Goal: Download file/media

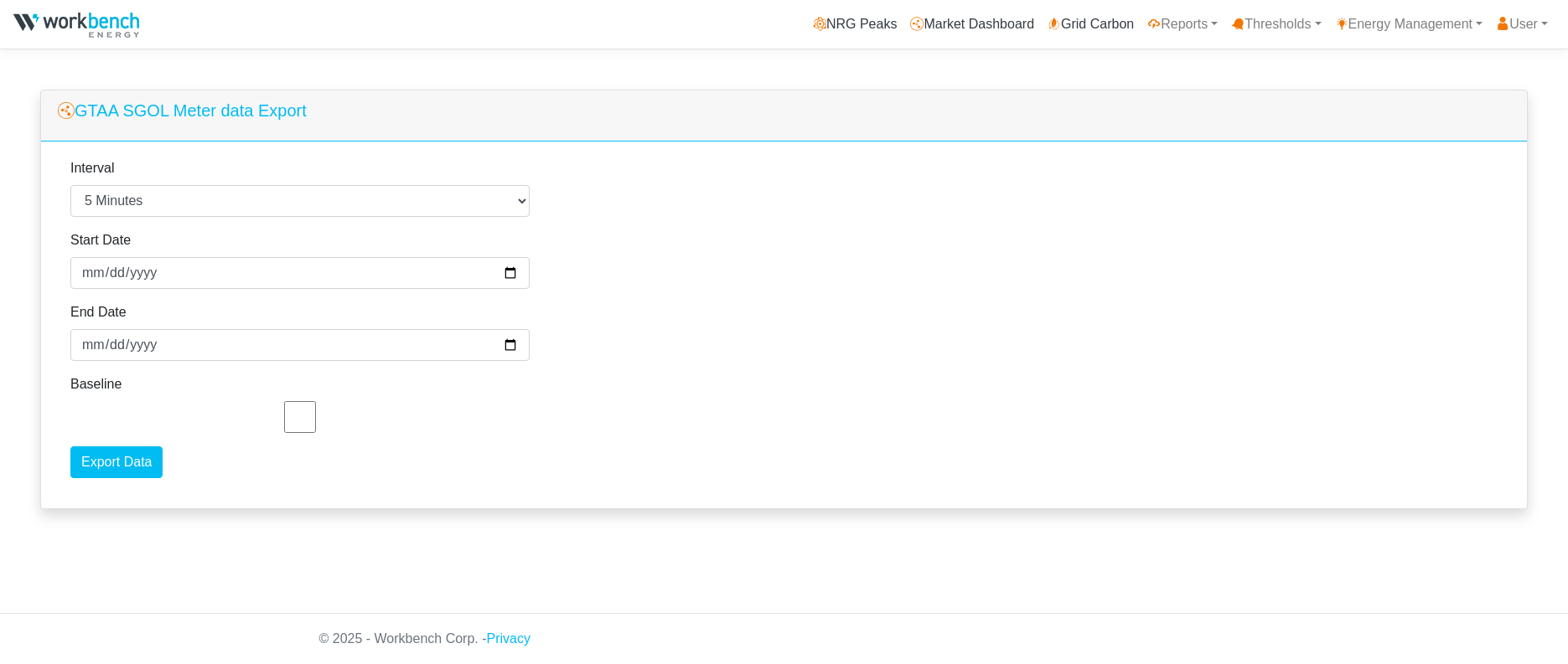
select select "5"
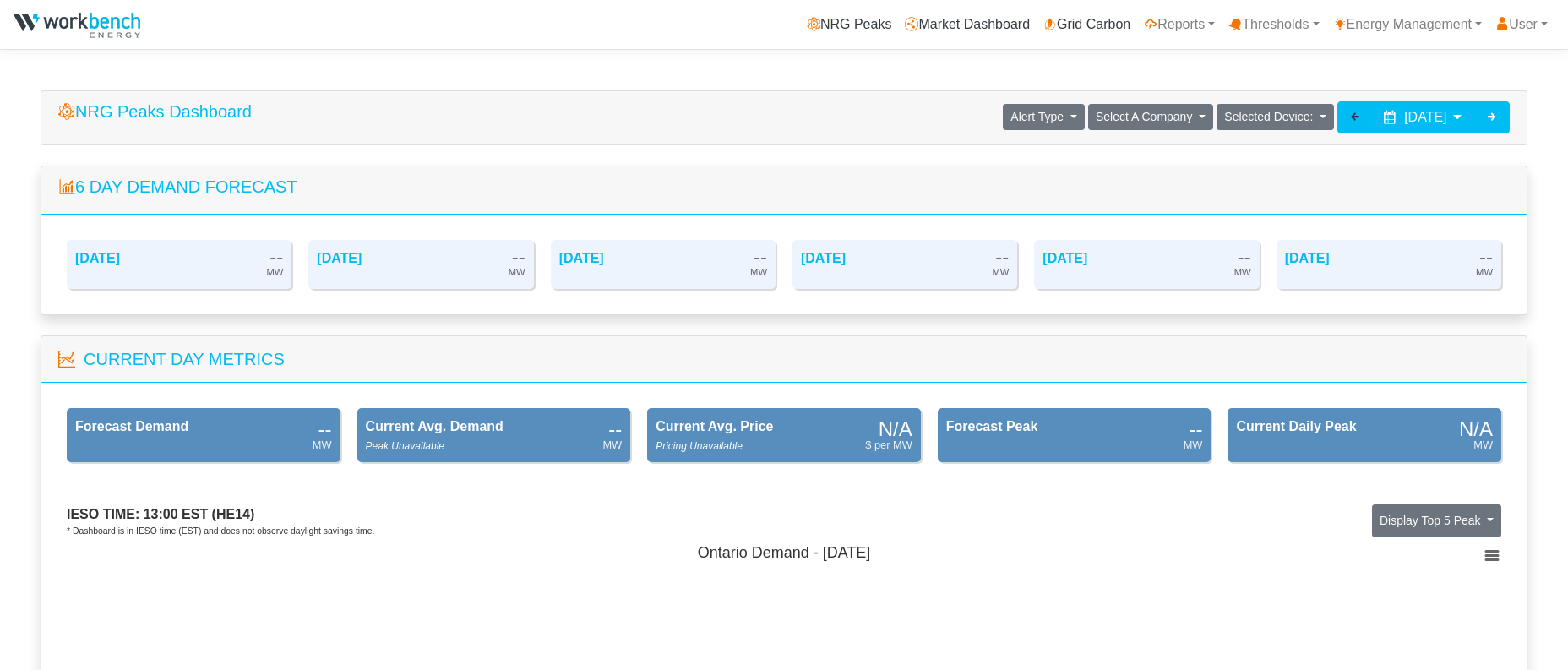
click at [1349, 115] on icon at bounding box center [1355, 116] width 14 height 14
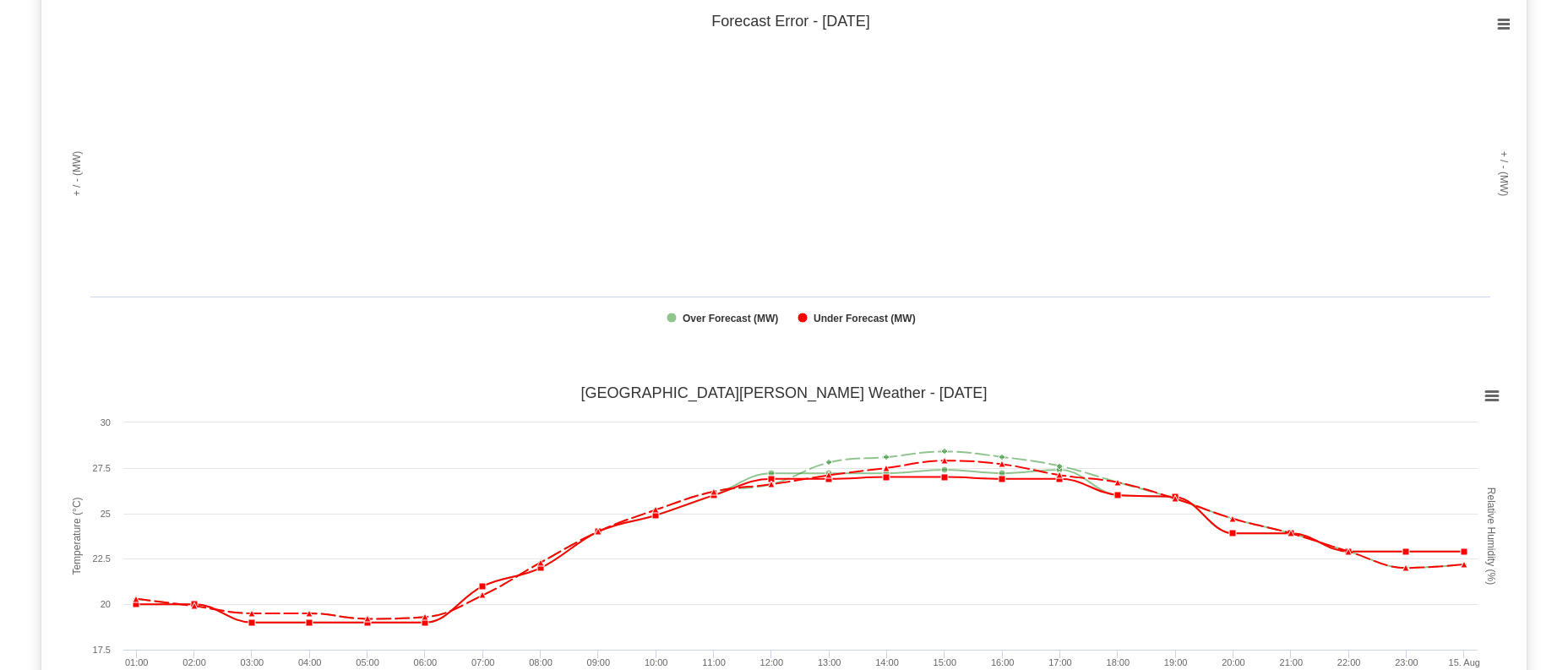
scroll to position [1352, 0]
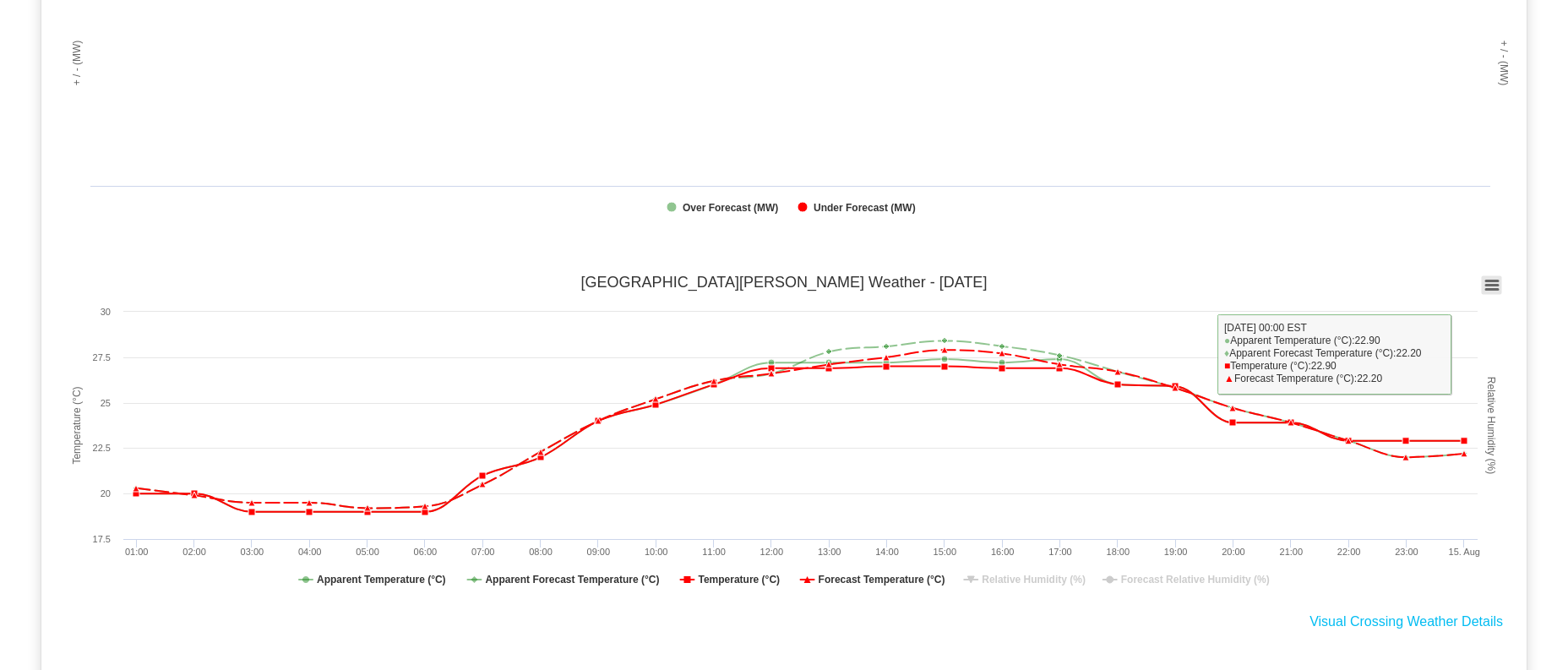
click at [1493, 283] on icon at bounding box center [1492, 285] width 12 height 8
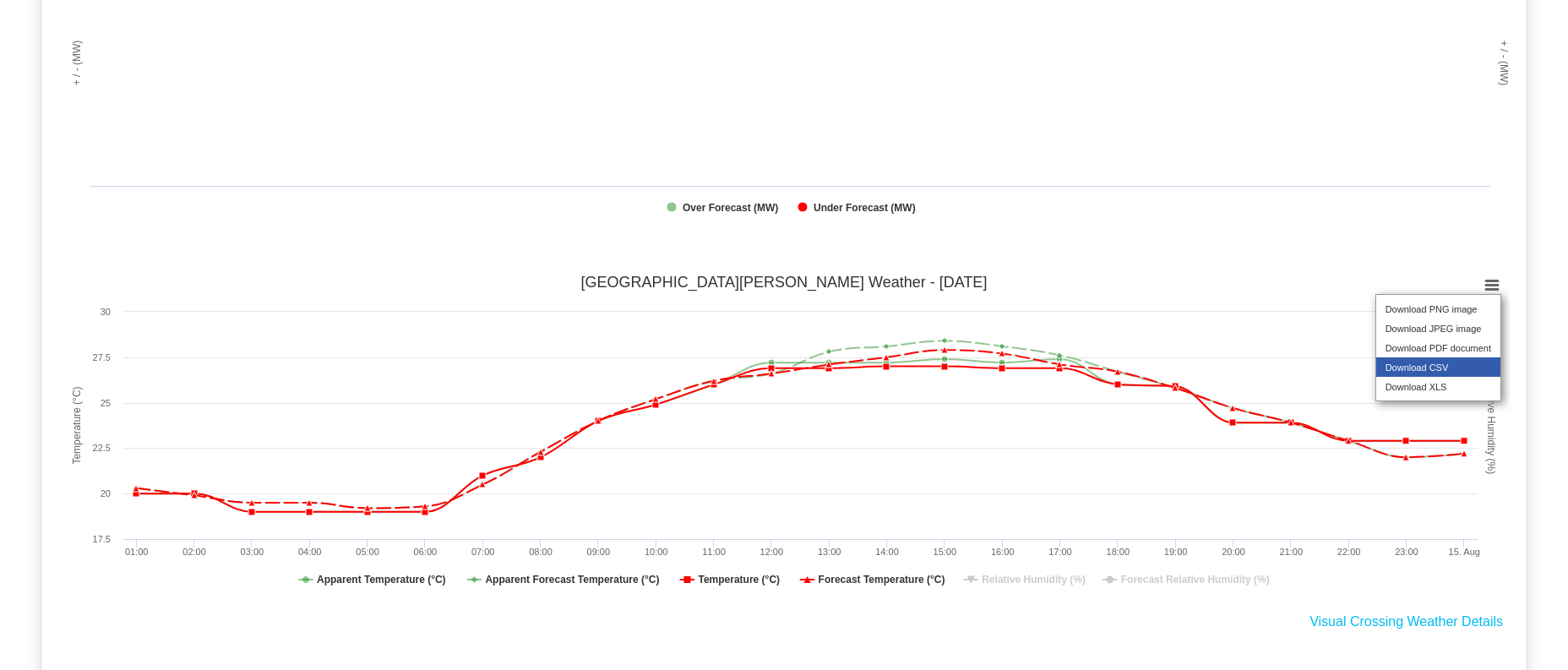
click at [1452, 377] on li "Download CSV" at bounding box center [1437, 366] width 124 height 19
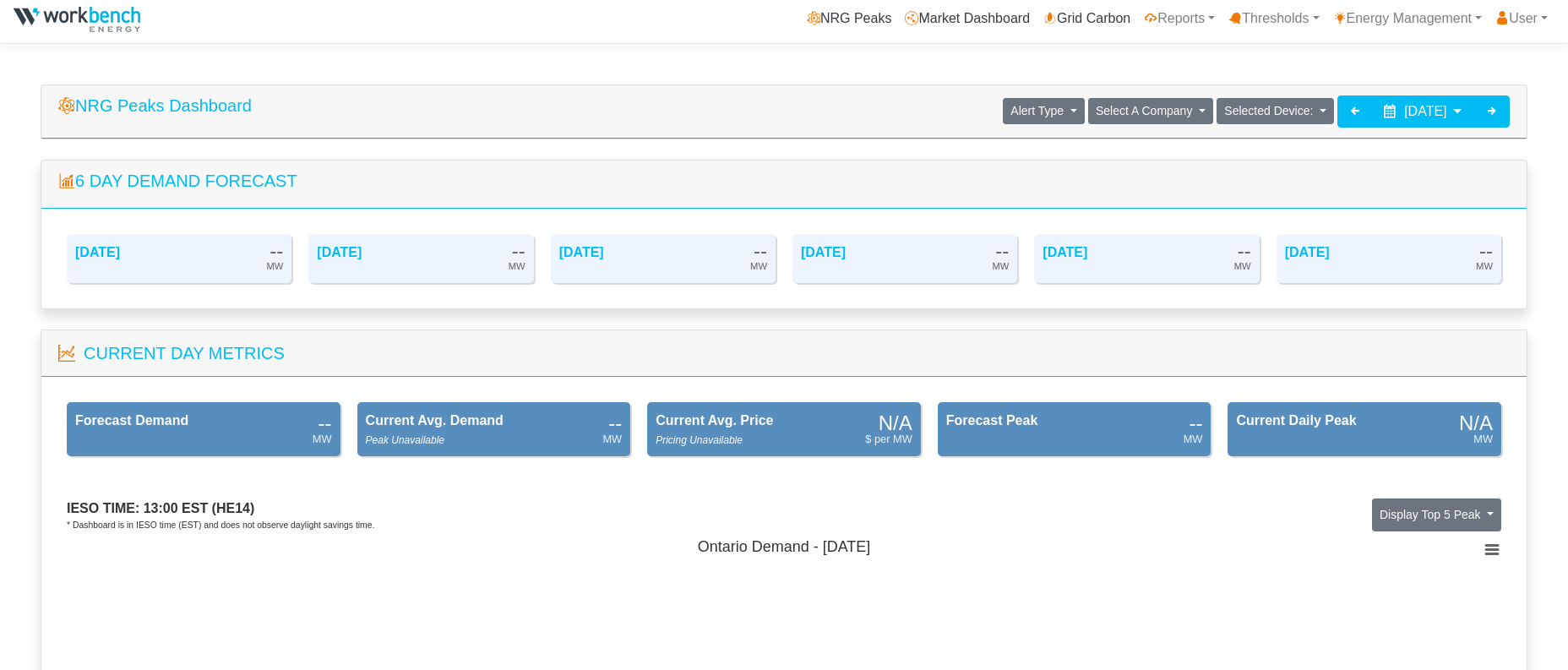
scroll to position [0, 0]
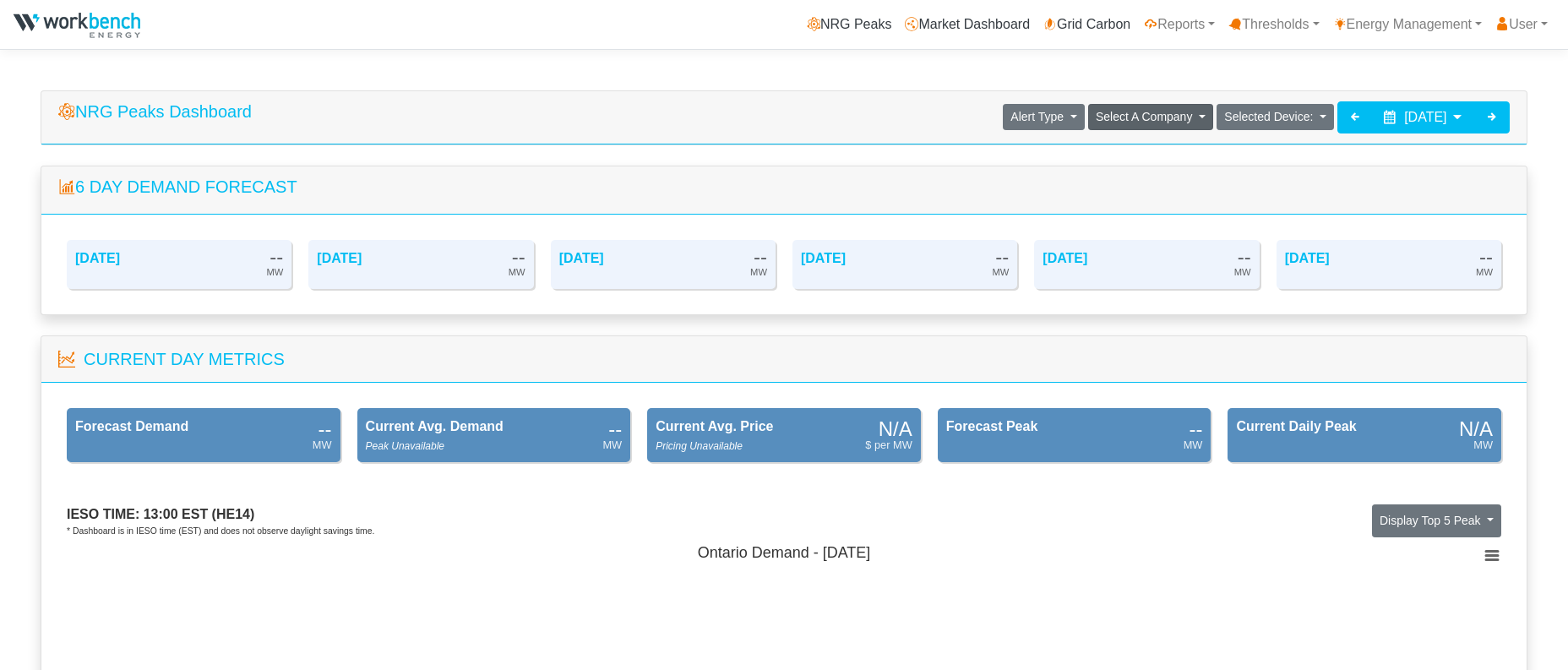
drag, startPoint x: 860, startPoint y: 138, endPoint x: 1103, endPoint y: 126, distance: 243.3
click at [859, 137] on div "NRG Peaks Dashboard Alert Type Load Battery Generation Select A Company Agnico …" at bounding box center [784, 118] width 1486 height 53
click at [1495, 114] on icon at bounding box center [1492, 116] width 14 height 14
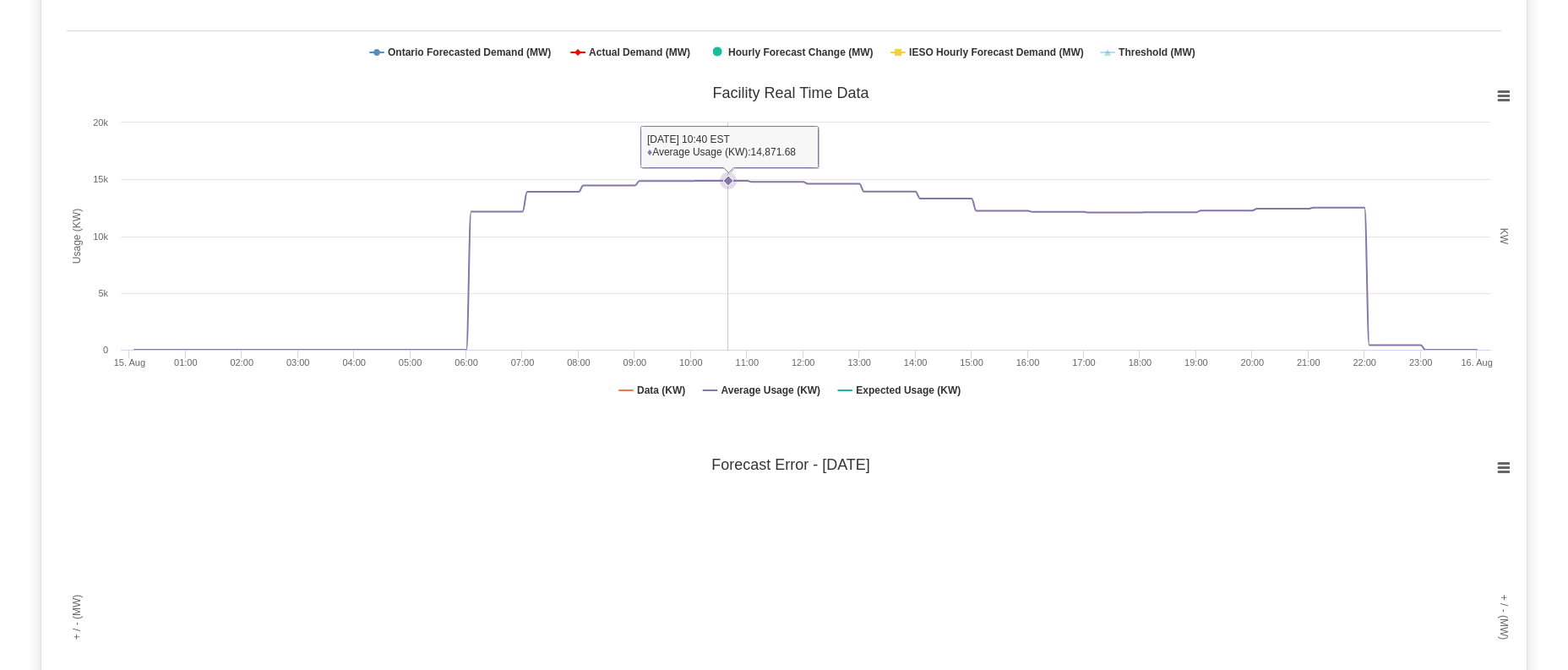
scroll to position [1352, 0]
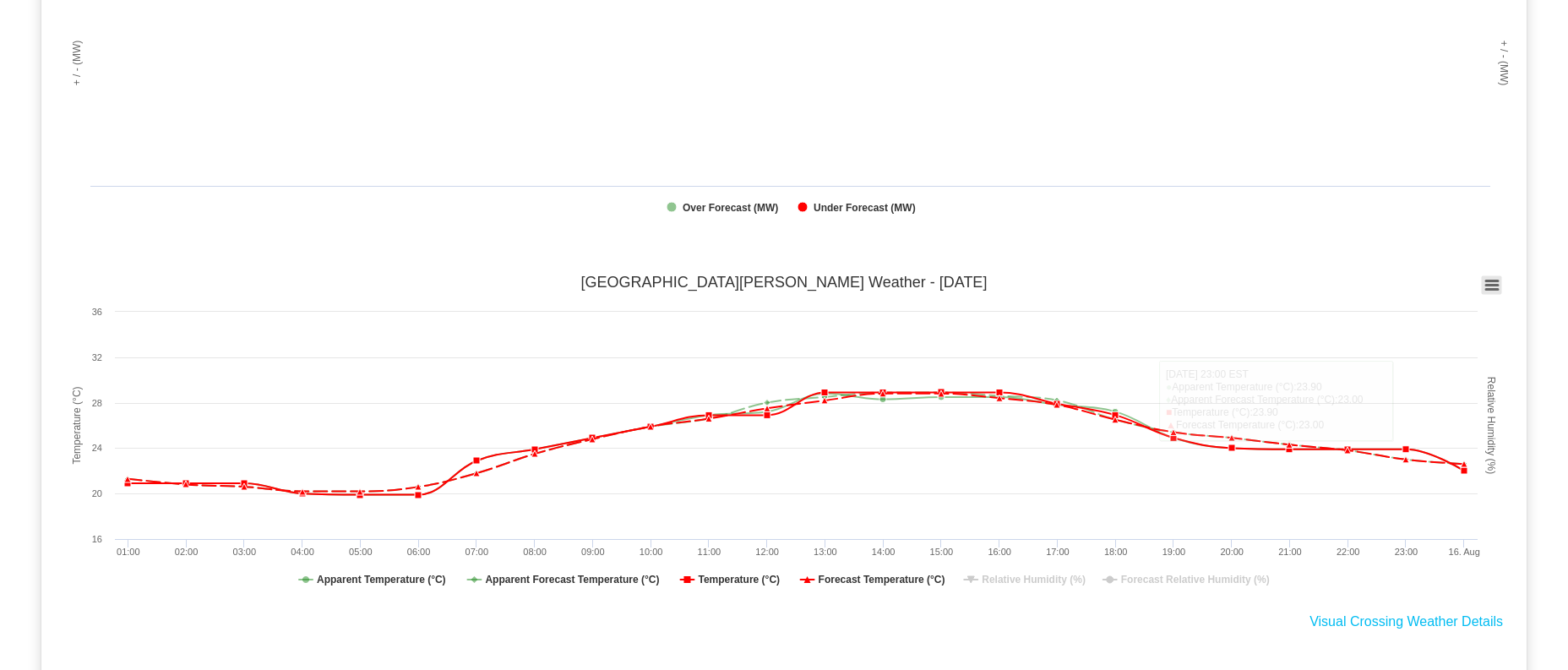
click at [1486, 285] on rect at bounding box center [1492, 286] width 20 height 19
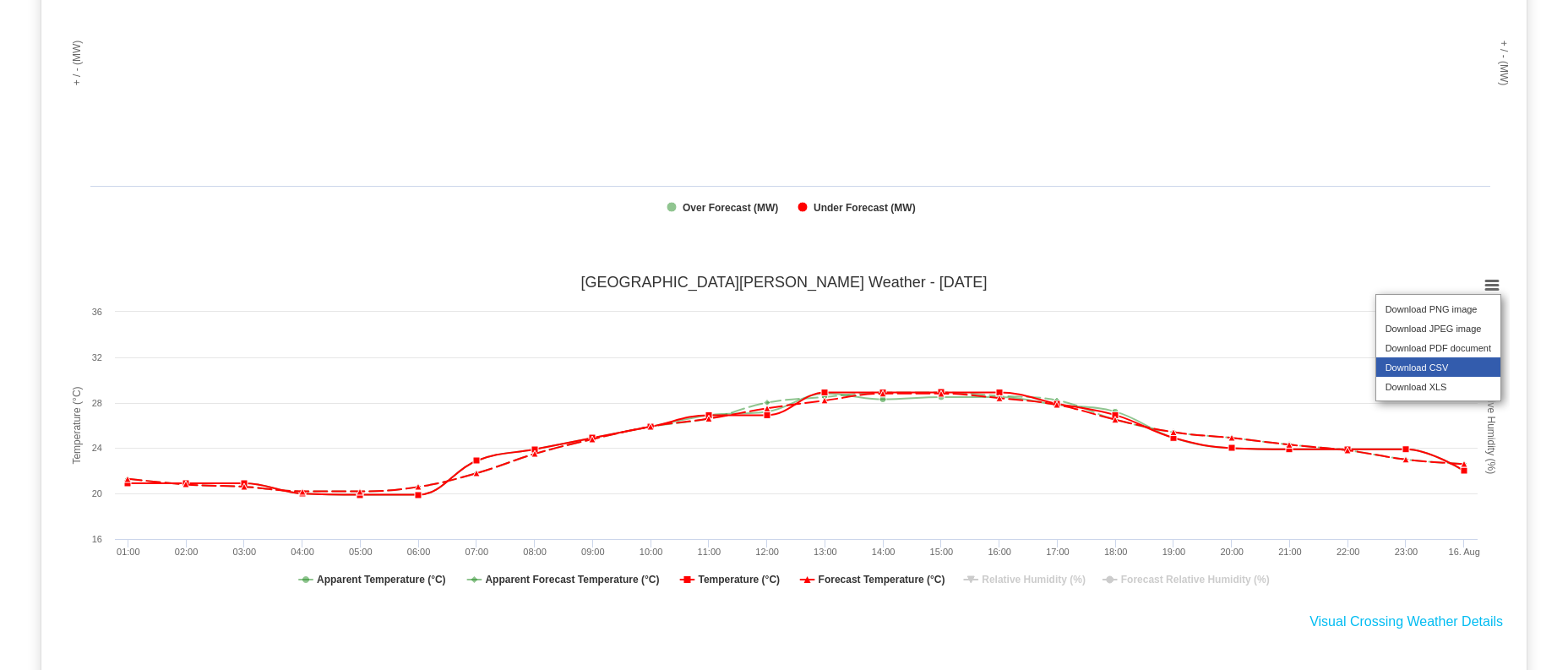
click at [1456, 377] on li "Download CSV" at bounding box center [1437, 366] width 124 height 19
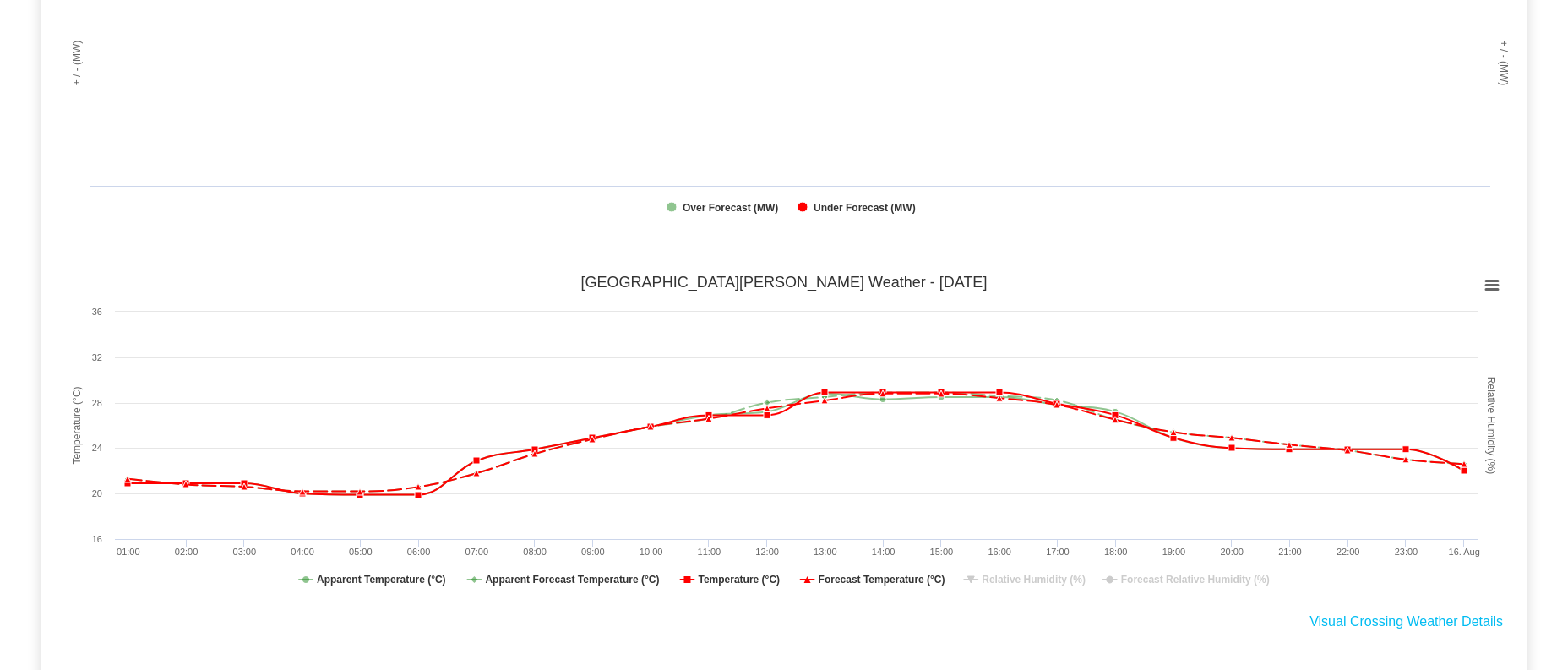
click at [1057, 227] on rect at bounding box center [783, 63] width 1451 height 338
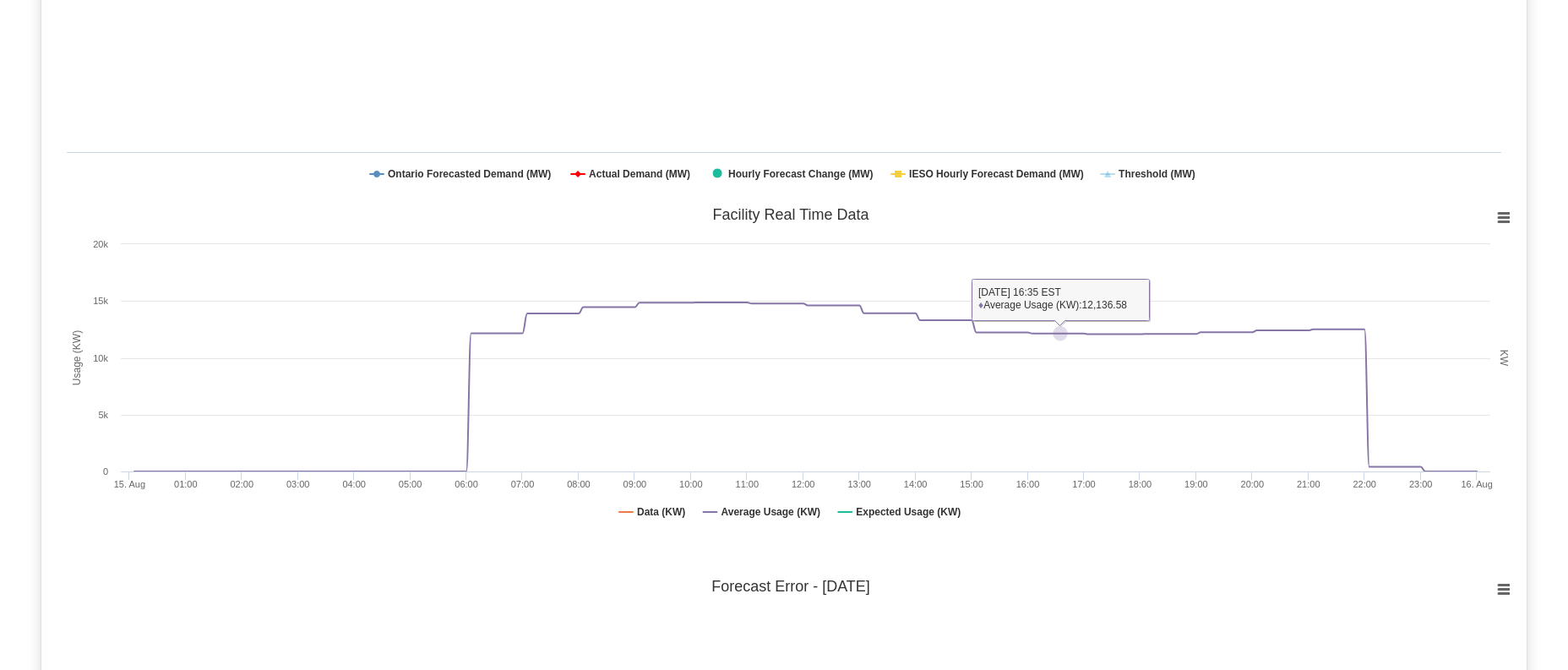
scroll to position [84, 0]
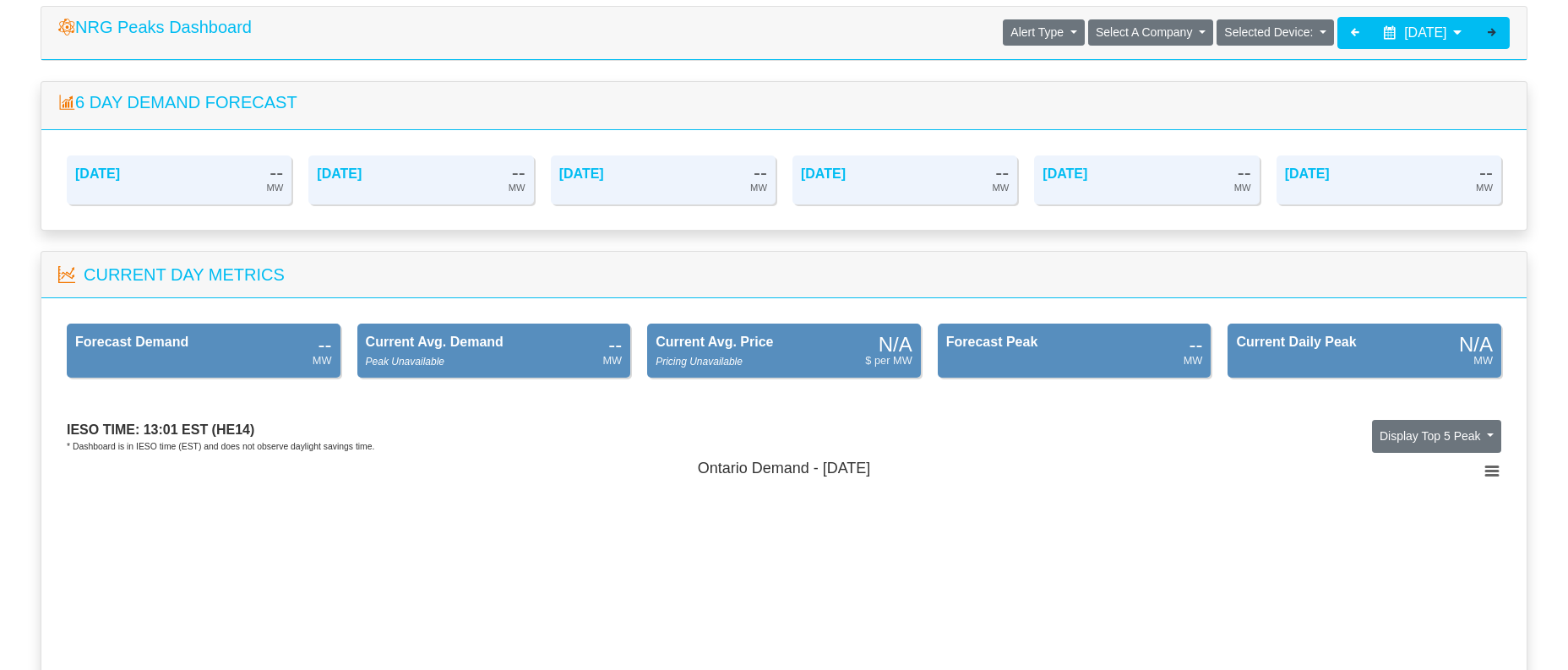
click at [1499, 35] on div at bounding box center [1491, 33] width 35 height 32
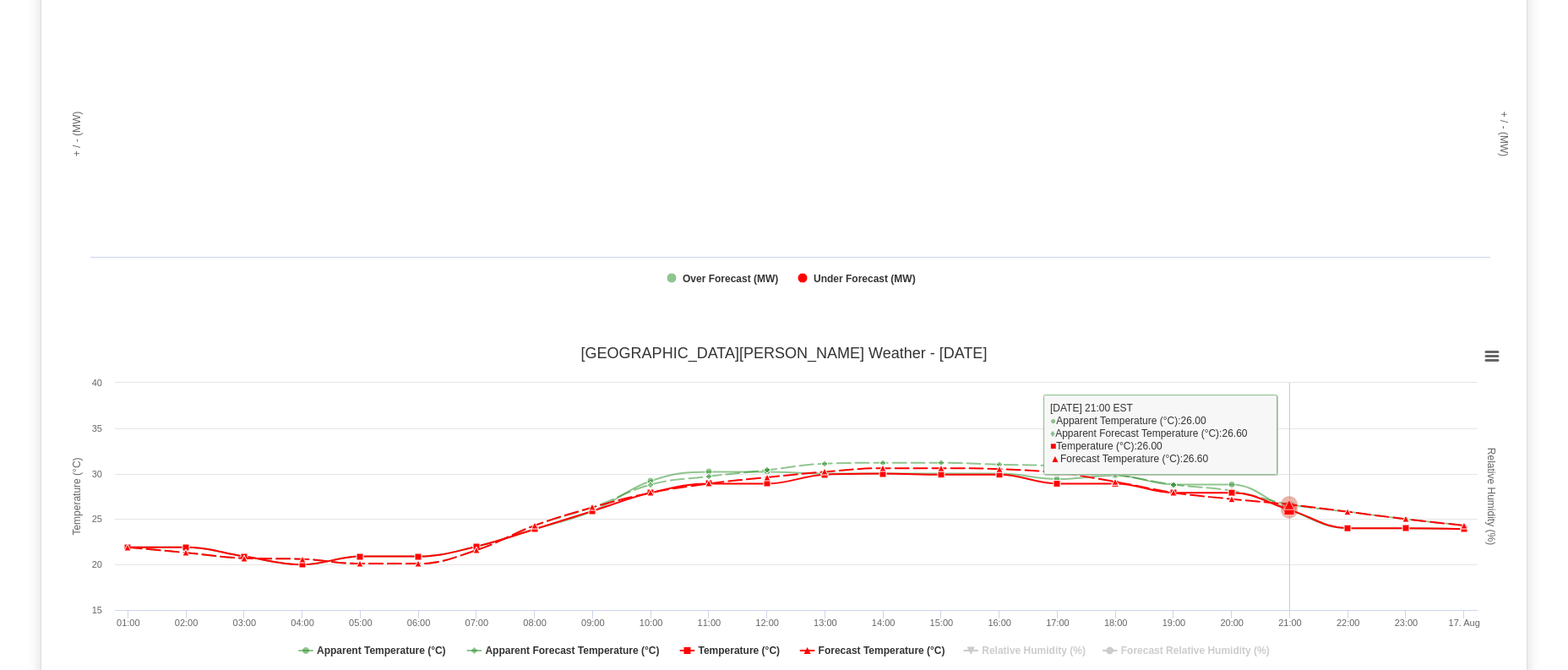
scroll to position [1267, 0]
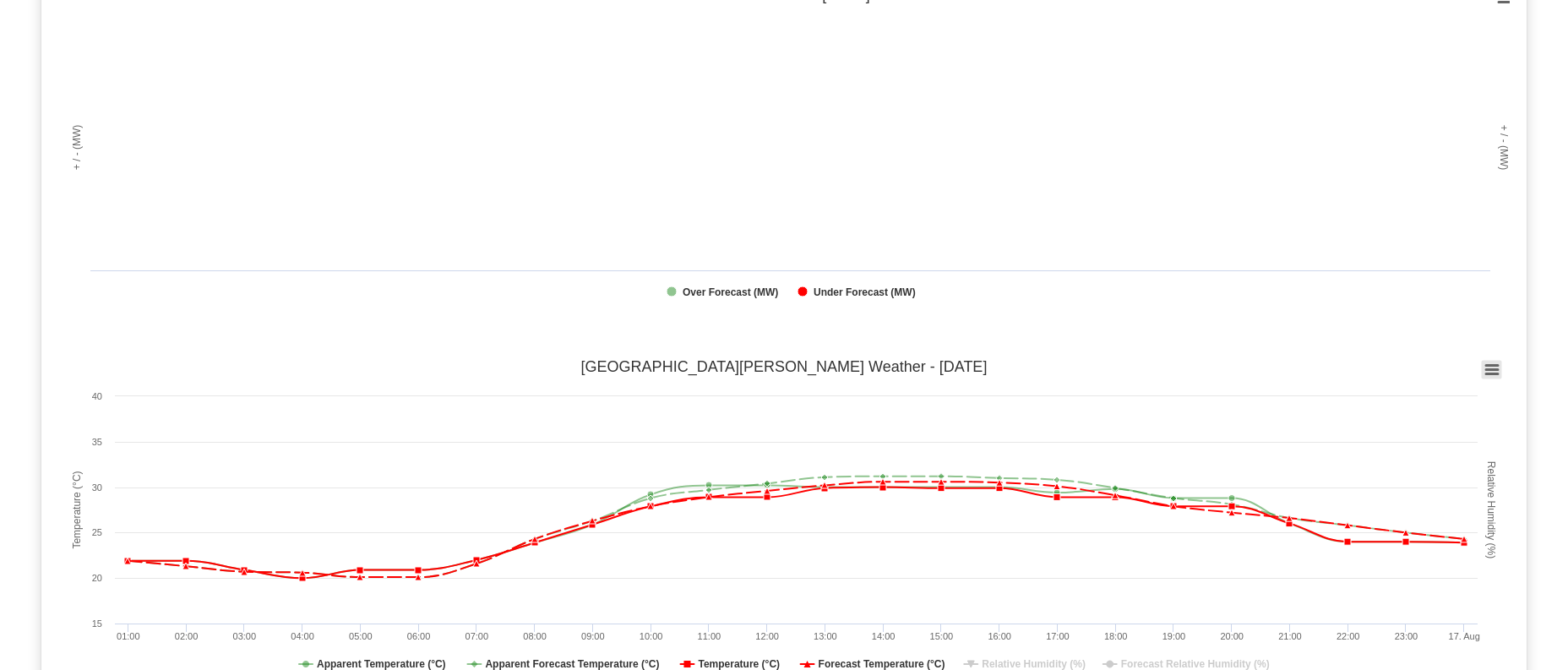
click at [1494, 367] on icon at bounding box center [1492, 370] width 12 height 8
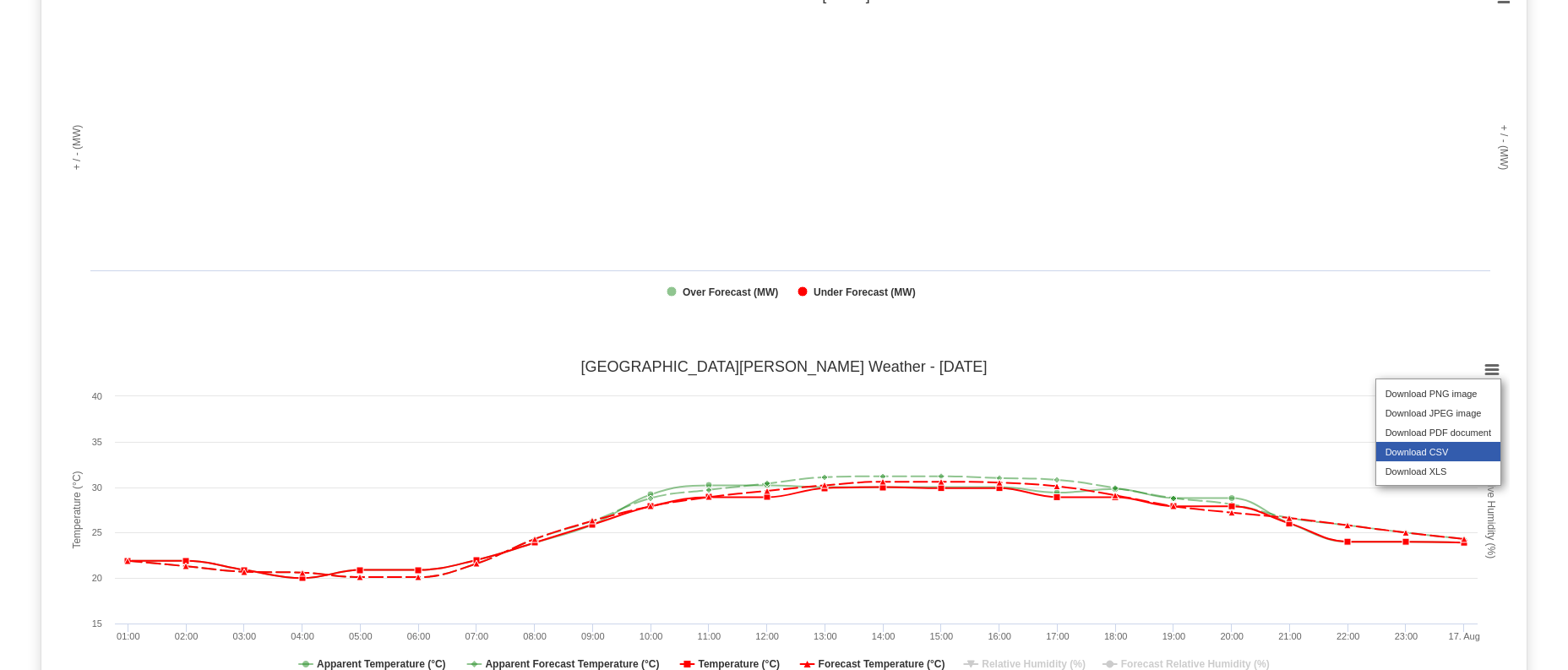
click at [1457, 455] on li "Download CSV" at bounding box center [1437, 451] width 124 height 19
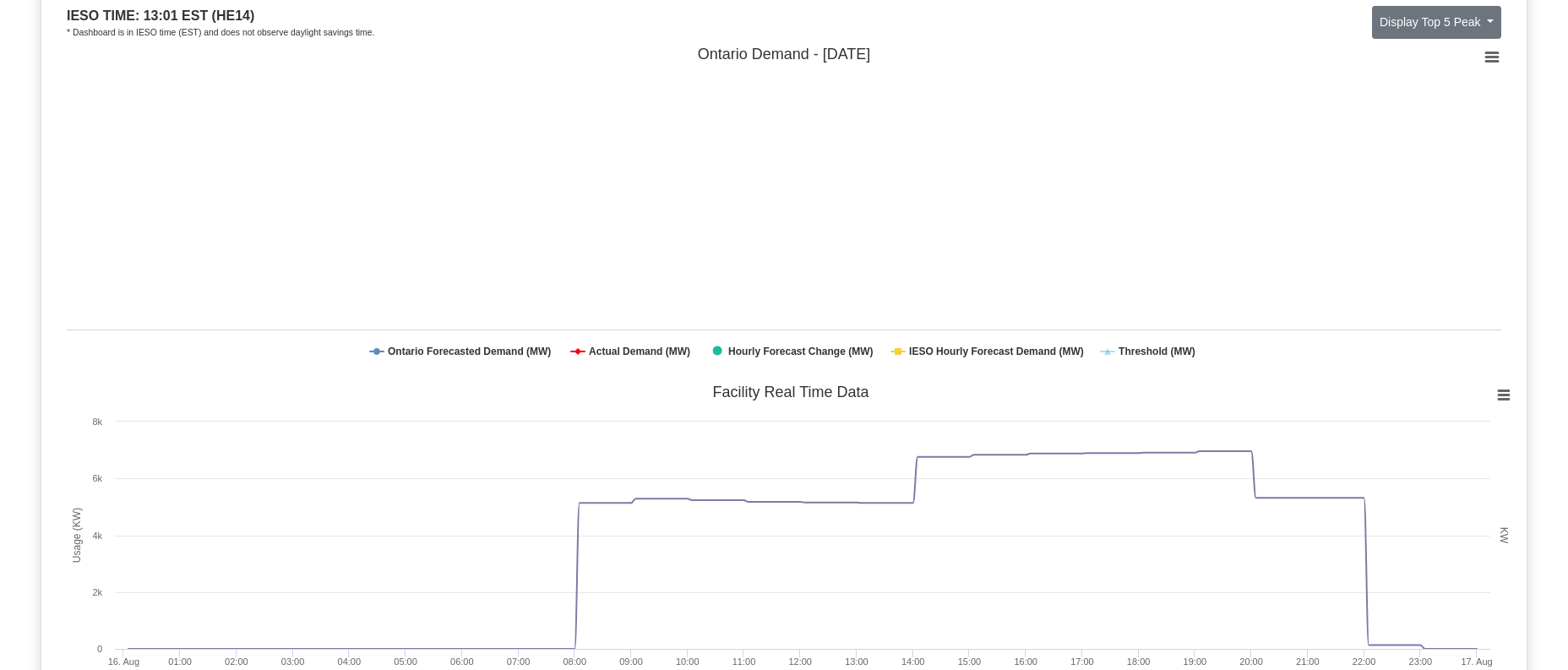
scroll to position [0, 0]
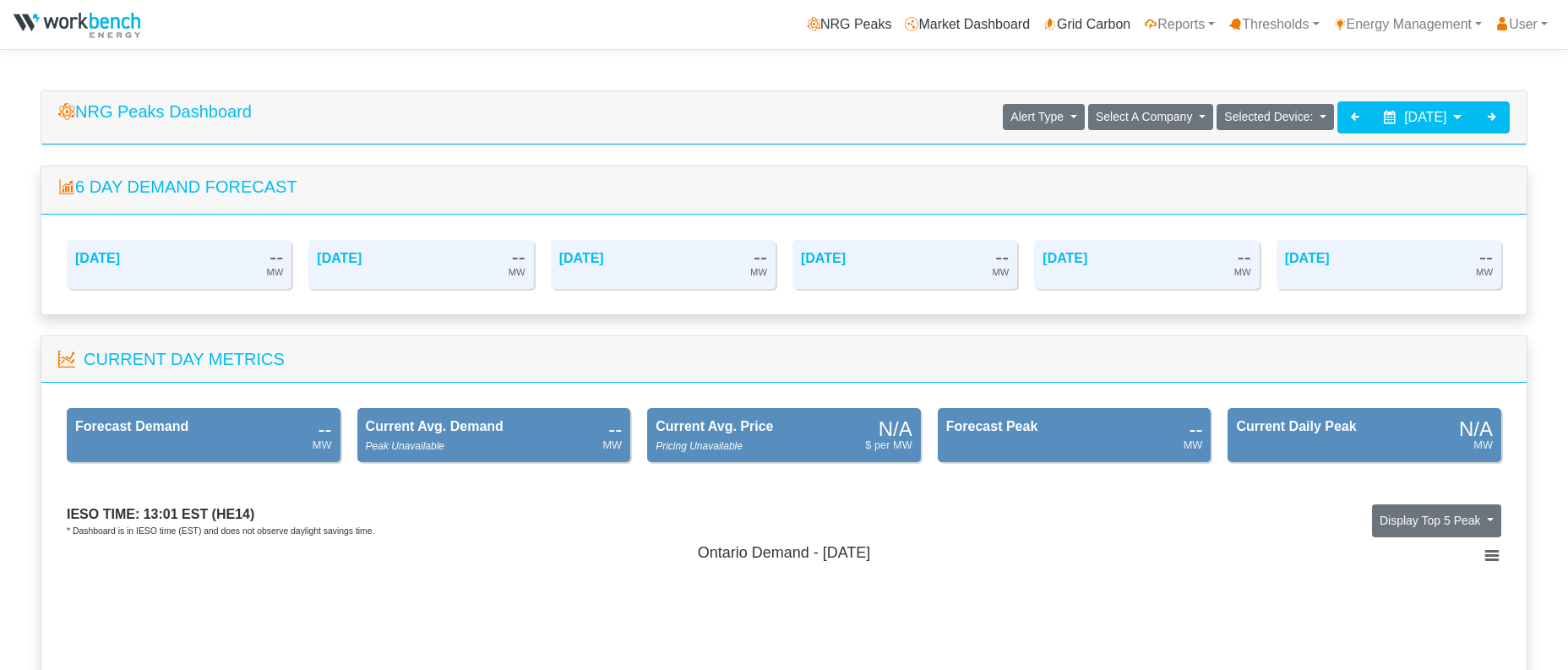
click at [1497, 113] on icon at bounding box center [1492, 116] width 14 height 14
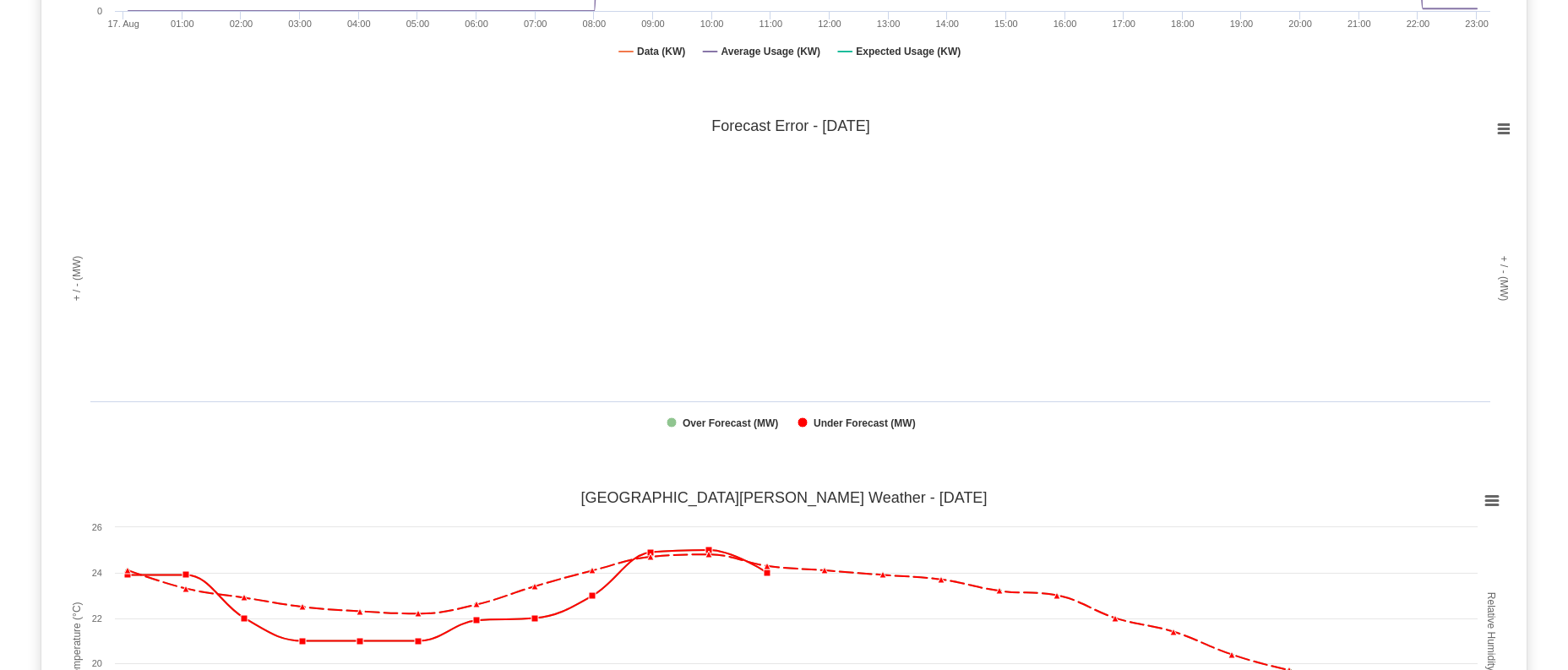
scroll to position [1352, 0]
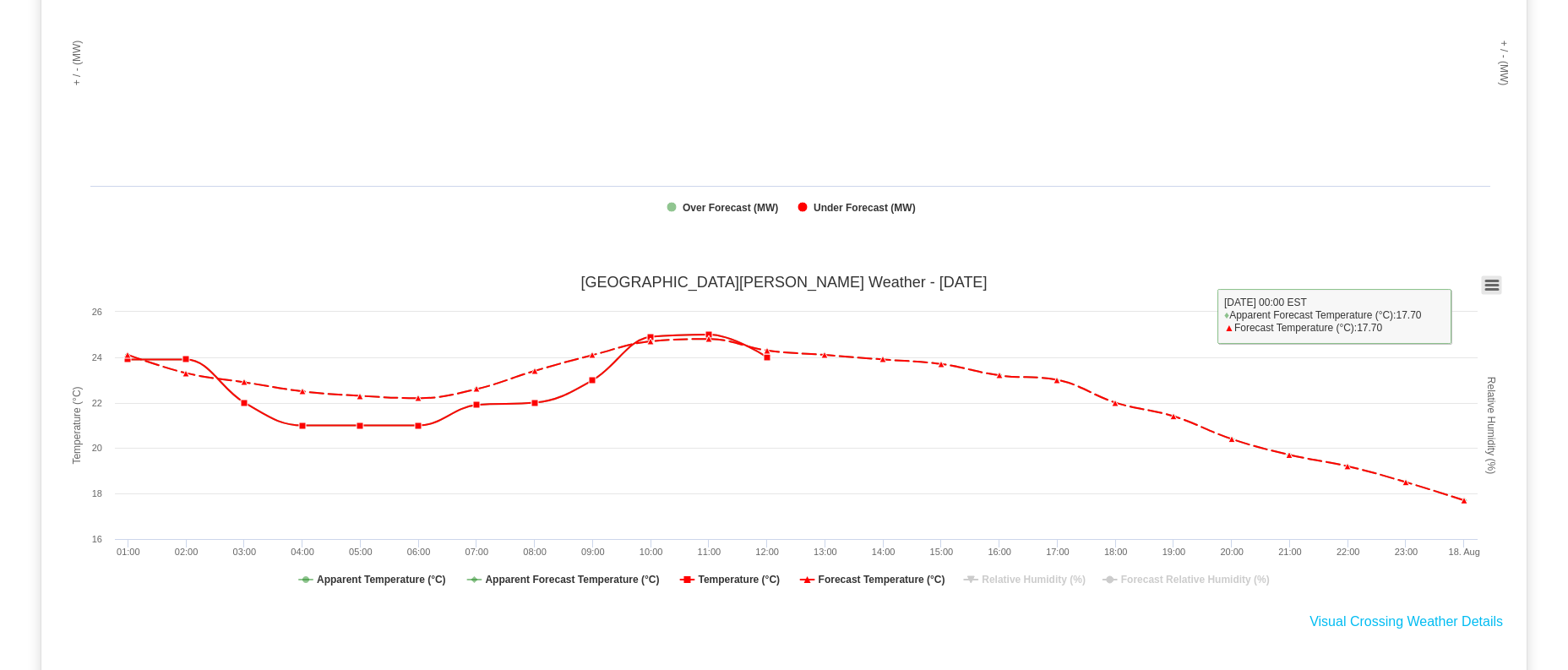
click at [1498, 280] on rect at bounding box center [1492, 286] width 20 height 19
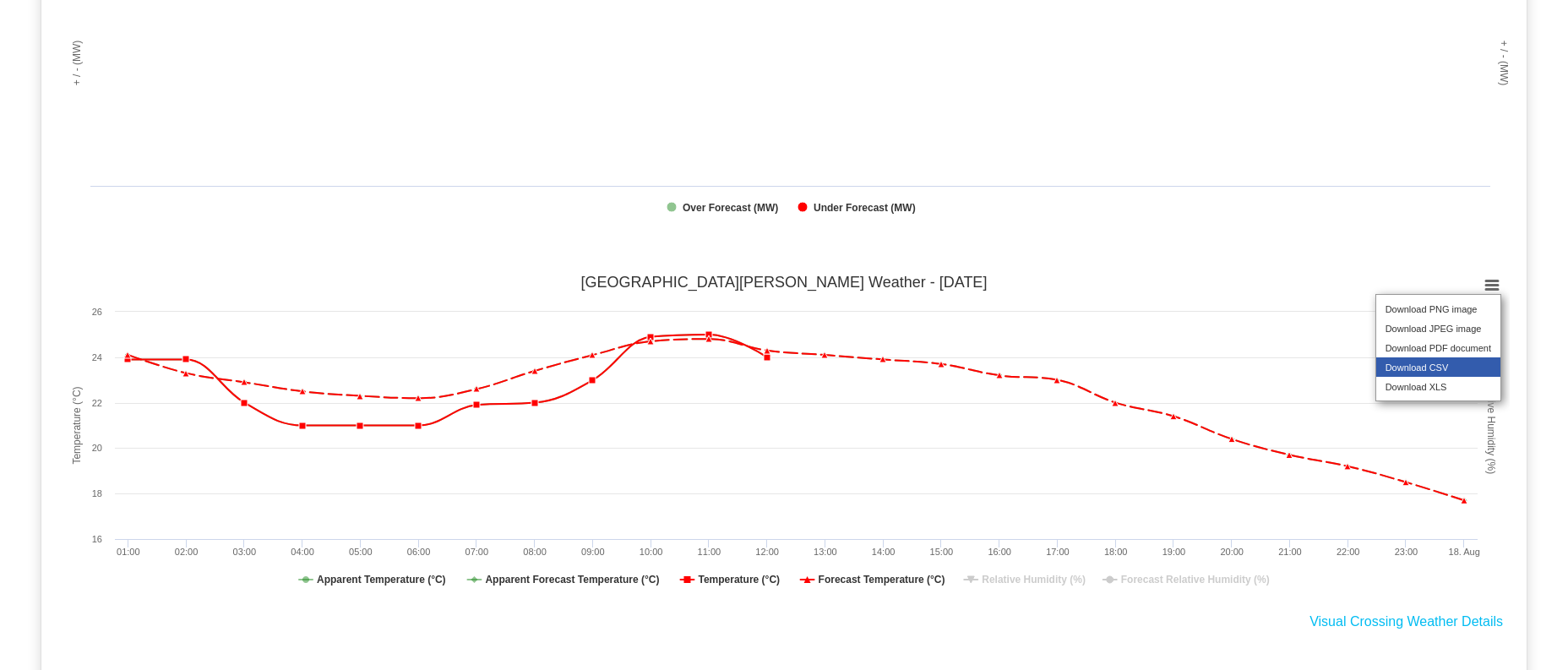
click at [1462, 377] on li "Download CSV" at bounding box center [1437, 366] width 124 height 19
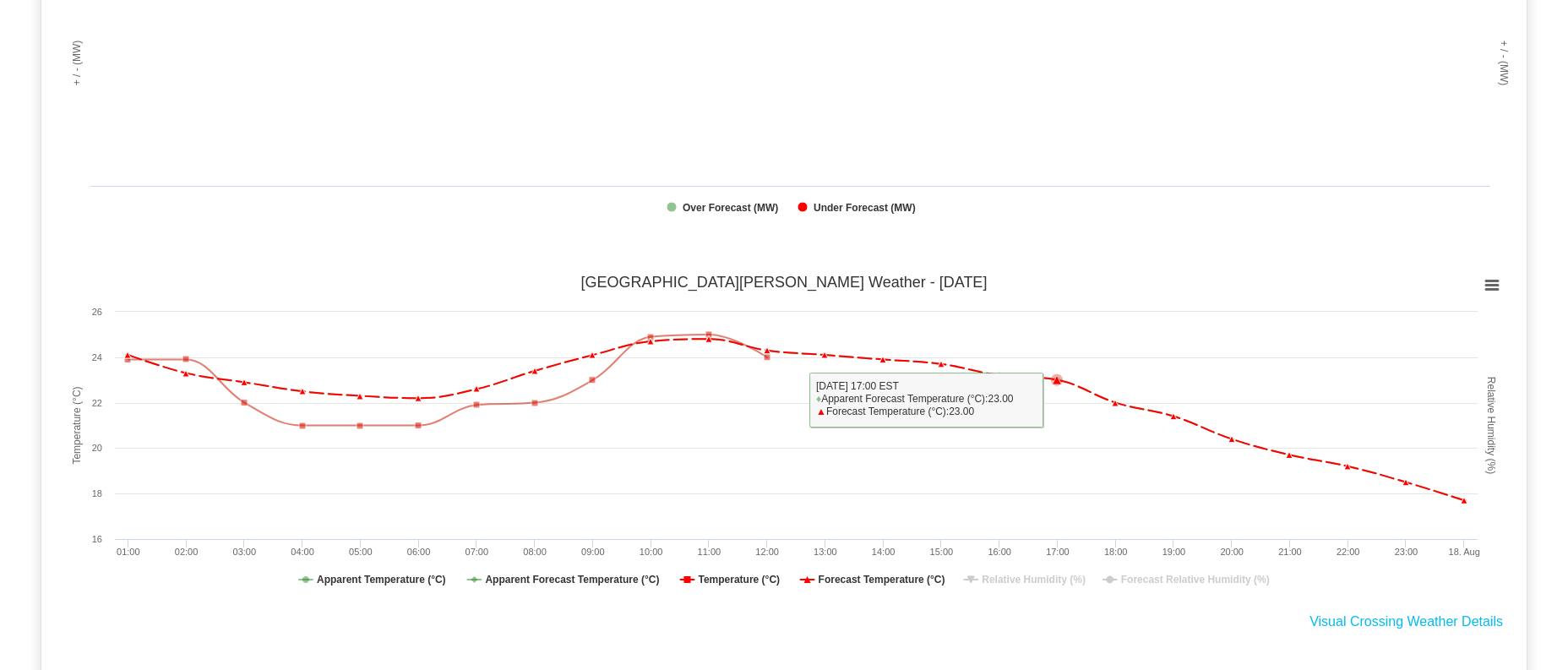
click at [1093, 248] on div "Created with Highcharts 8.2.2 + / - (MW) + / - (MW) Chart context menu Forecast…" at bounding box center [784, 64] width 1486 height 372
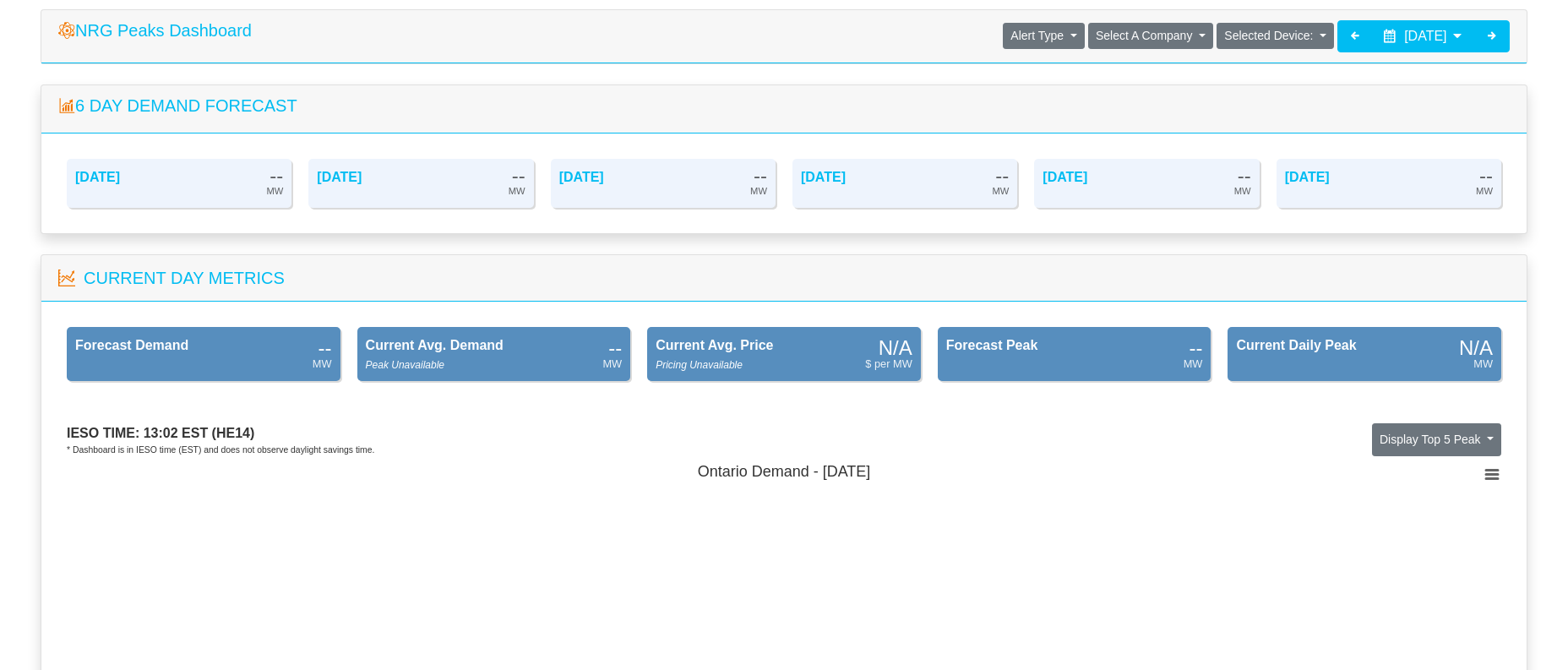
scroll to position [0, 0]
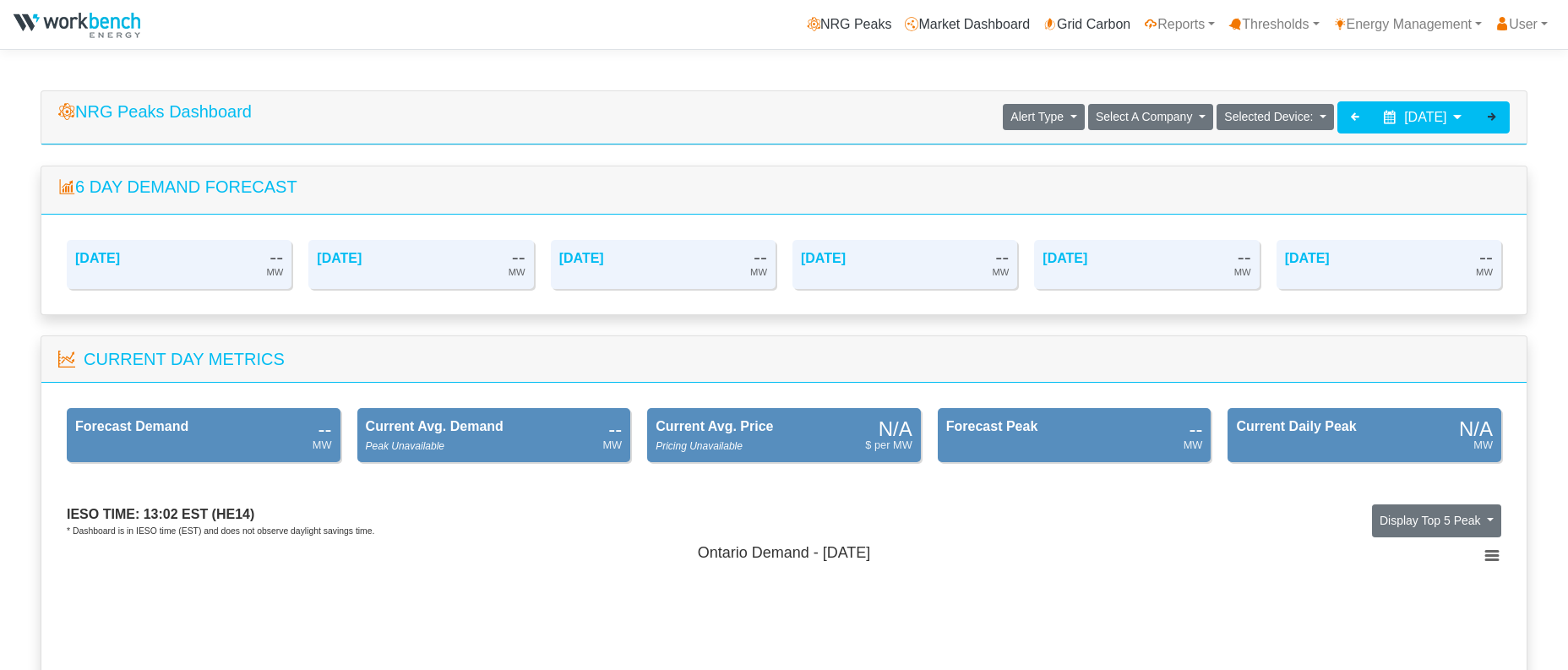
click at [1499, 112] on div at bounding box center [1491, 117] width 35 height 32
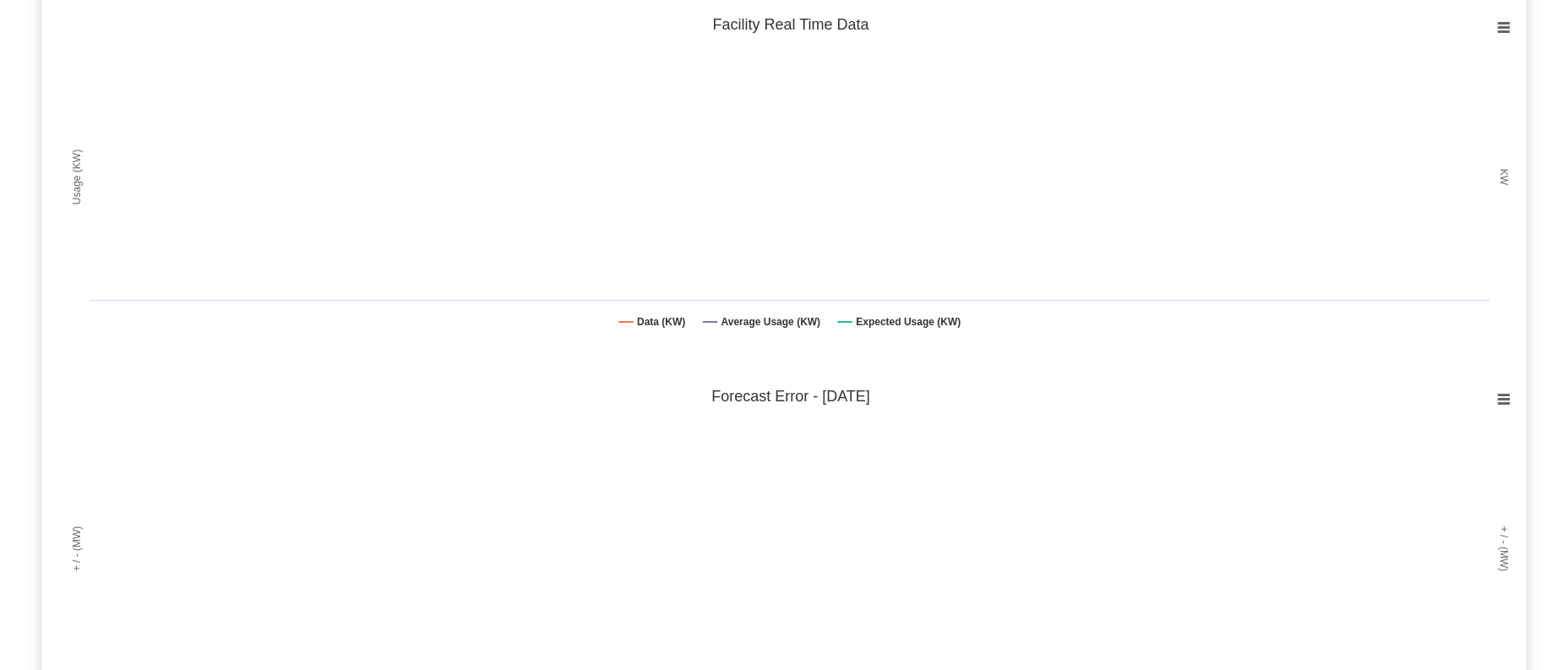
scroll to position [1352, 0]
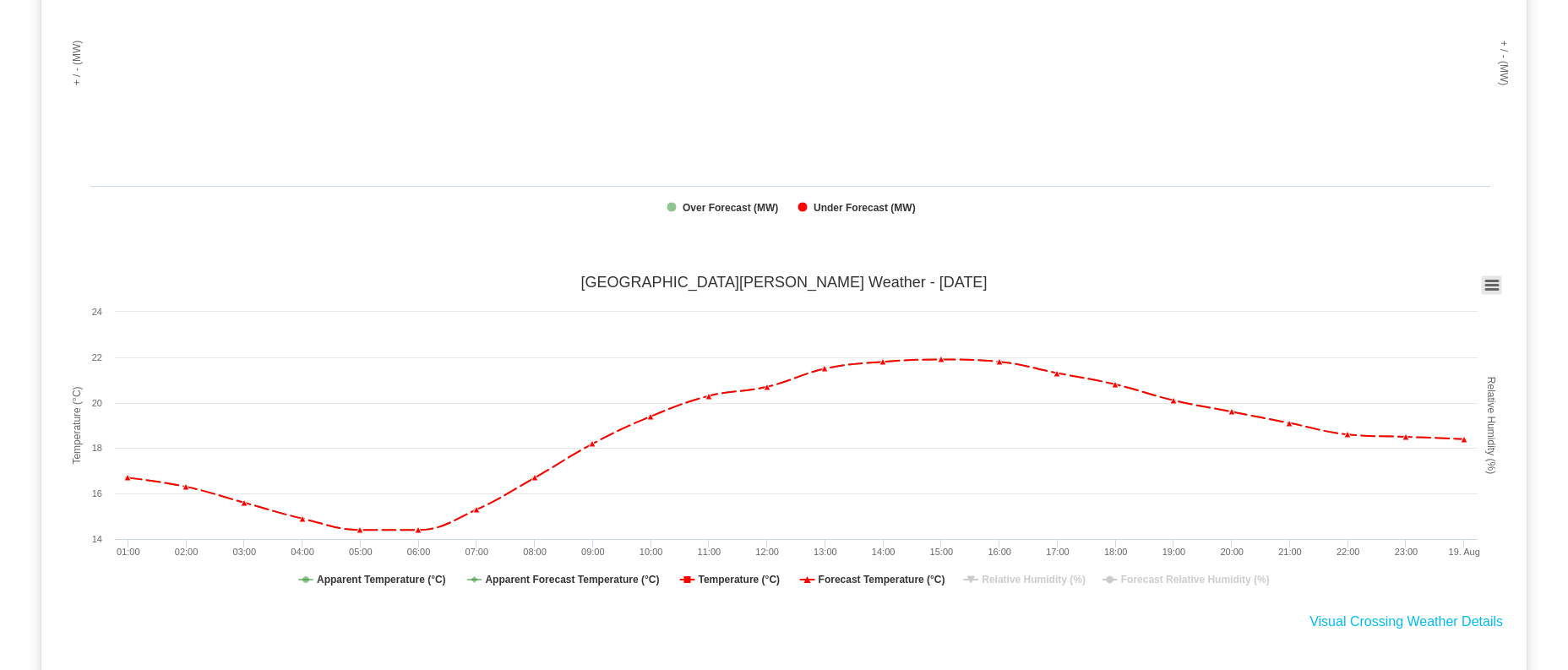
click at [1494, 286] on icon at bounding box center [1492, 285] width 12 height 8
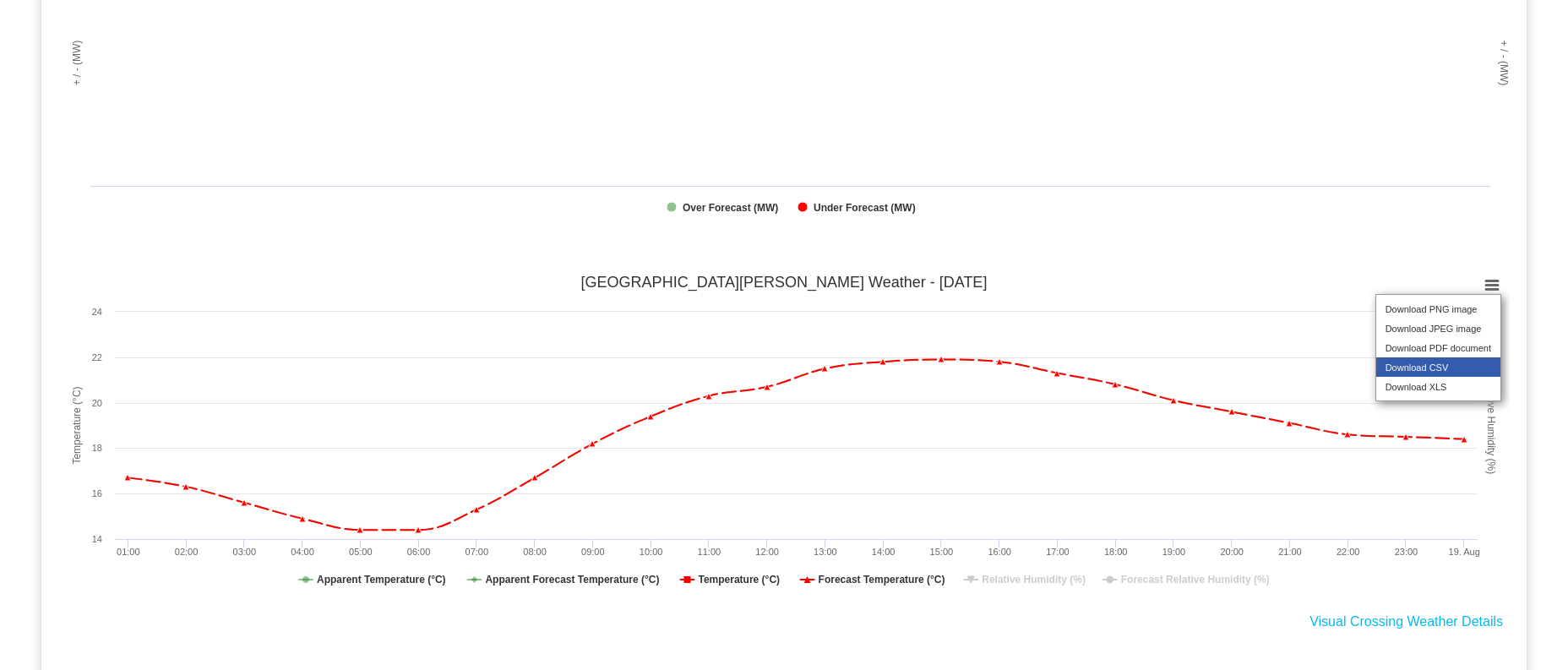
click at [1462, 377] on li "Download CSV" at bounding box center [1437, 366] width 124 height 19
